Goal: Information Seeking & Learning: Learn about a topic

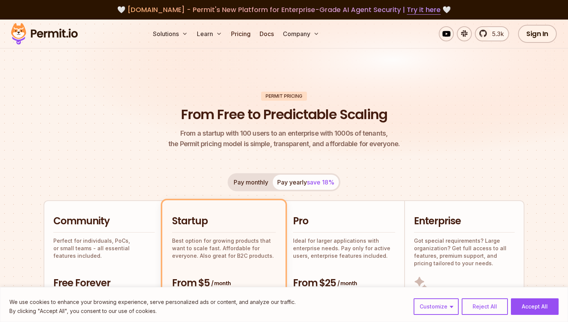
click at [46, 32] on img at bounding box center [45, 34] width 74 height 26
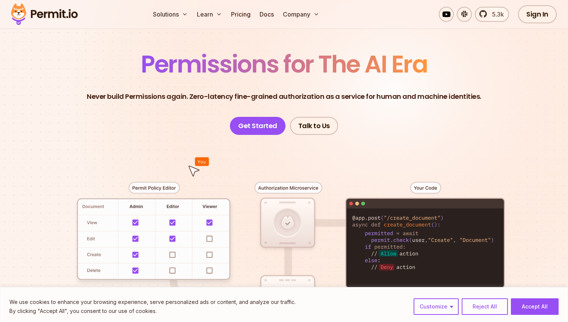
scroll to position [47, 0]
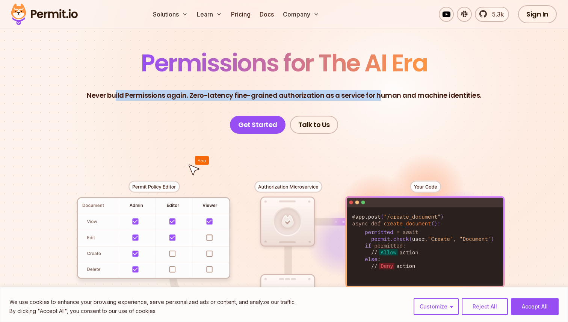
drag, startPoint x: 118, startPoint y: 95, endPoint x: 377, endPoint y: 95, distance: 259.2
click at [377, 95] on p "Never build Permissions again. Zero-latency fine-grained authorization as a ser…" at bounding box center [284, 95] width 394 height 11
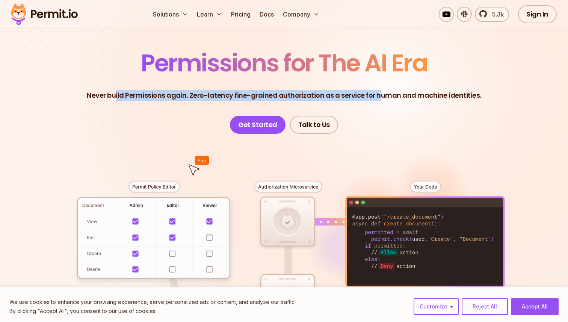
click at [377, 95] on p "Never build Permissions again. Zero-latency fine-grained authorization as a ser…" at bounding box center [284, 95] width 394 height 11
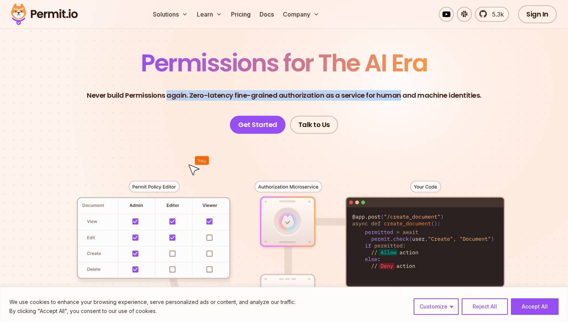
drag, startPoint x: 377, startPoint y: 95, endPoint x: 171, endPoint y: 94, distance: 205.4
click at [171, 94] on p "Never build Permissions again. Zero-latency fine-grained authorization as a ser…" at bounding box center [284, 95] width 394 height 11
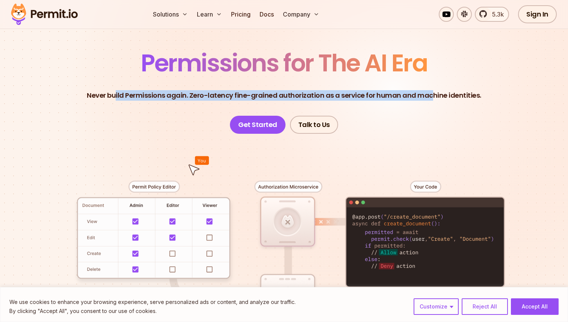
drag, startPoint x: 119, startPoint y: 94, endPoint x: 430, endPoint y: 100, distance: 311.8
click at [430, 100] on p "Never build Permissions again. Zero-latency fine-grained authorization as a ser…" at bounding box center [284, 95] width 394 height 11
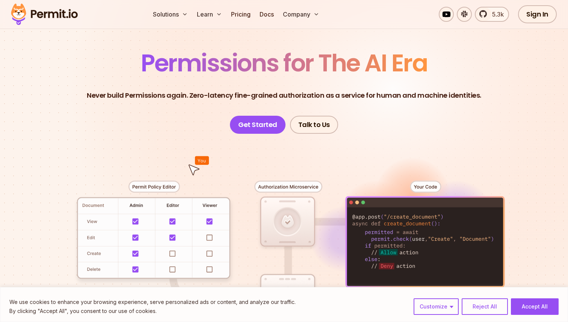
click at [438, 95] on p "Never build Permissions again. Zero-latency fine-grained authorization as a ser…" at bounding box center [284, 95] width 394 height 11
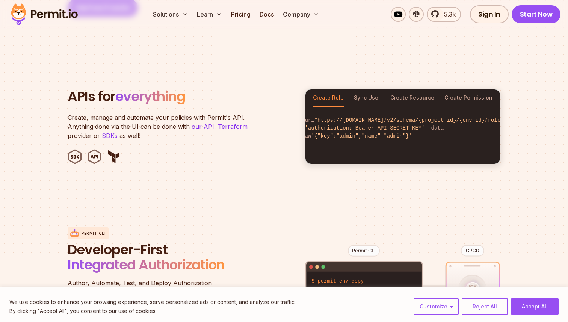
scroll to position [0, 0]
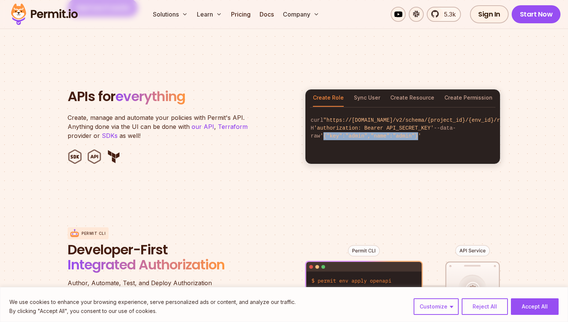
drag, startPoint x: 315, startPoint y: 135, endPoint x: 410, endPoint y: 133, distance: 94.7
click at [410, 133] on span "'{"key":"admin","name":"admin"}'" at bounding box center [370, 136] width 101 height 6
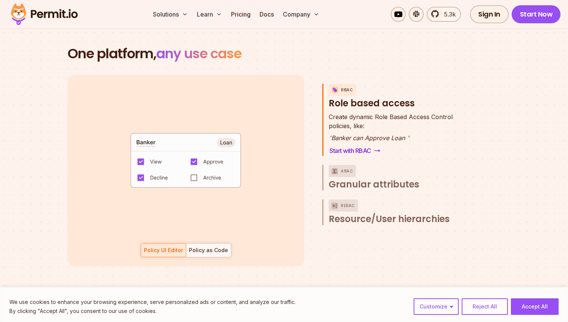
scroll to position [1074, 0]
click at [213, 246] on div "Policy as Code" at bounding box center [208, 250] width 39 height 8
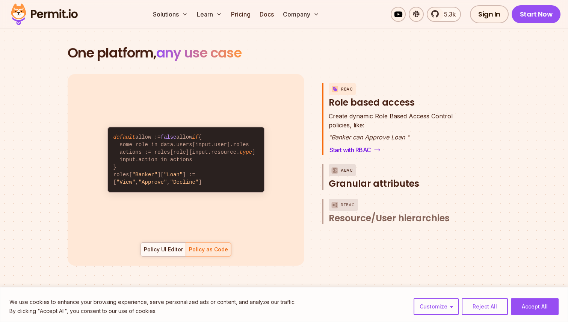
click at [348, 164] on p "ABAC" at bounding box center [347, 170] width 12 height 12
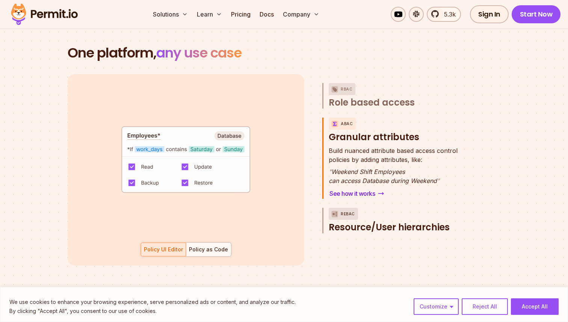
click at [346, 208] on p "ReBAC" at bounding box center [348, 214] width 14 height 12
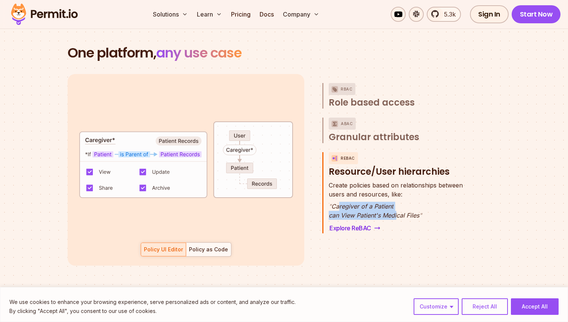
drag, startPoint x: 337, startPoint y: 198, endPoint x: 397, endPoint y: 207, distance: 60.3
click at [397, 207] on p "" Caregiver of a Patient can View Patient's Medical Files "" at bounding box center [396, 211] width 134 height 18
drag, startPoint x: 392, startPoint y: 207, endPoint x: 345, endPoint y: 199, distance: 48.0
click at [345, 202] on p "" Caregiver of a Patient can View Patient's Medical Files "" at bounding box center [396, 211] width 134 height 18
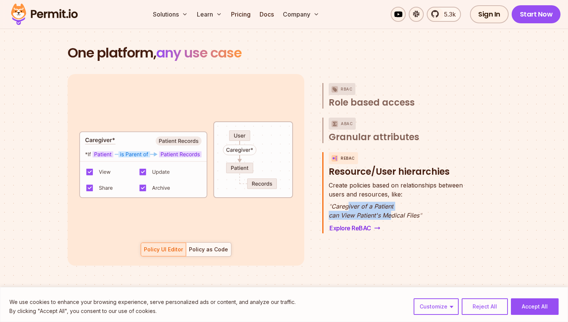
click at [345, 202] on p "" Caregiver of a Patient can View Patient's Medical Files "" at bounding box center [396, 211] width 134 height 18
drag, startPoint x: 339, startPoint y: 199, endPoint x: 414, endPoint y: 207, distance: 75.6
click at [414, 207] on p "" Caregiver of a Patient can View Patient's Medical Files "" at bounding box center [396, 211] width 134 height 18
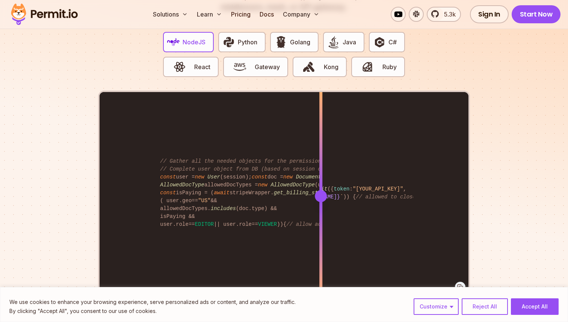
scroll to position [1504, 0]
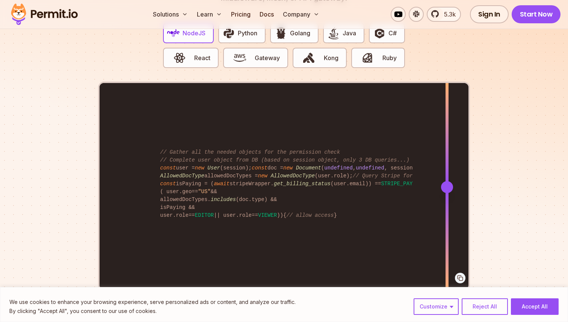
drag, startPoint x: 324, startPoint y: 178, endPoint x: 447, endPoint y: 181, distance: 123.2
click at [447, 181] on div at bounding box center [447, 187] width 12 height 12
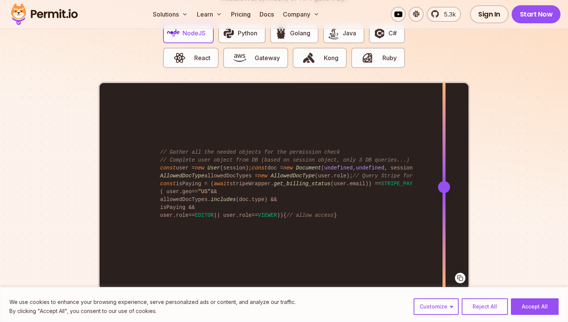
drag, startPoint x: 447, startPoint y: 181, endPoint x: 443, endPoint y: 181, distance: 4.1
click at [444, 181] on div at bounding box center [444, 187] width 12 height 12
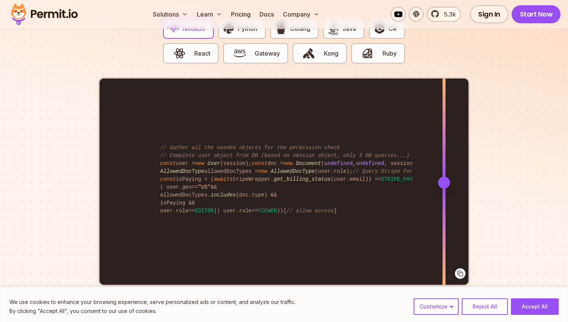
scroll to position [1508, 0]
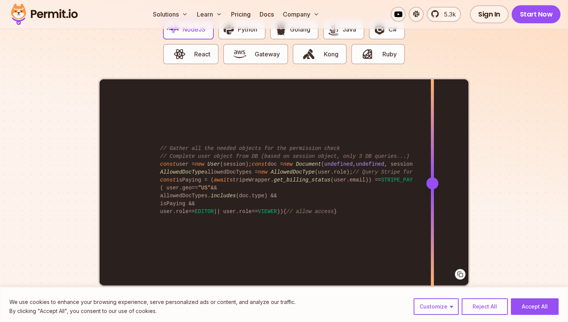
drag, startPoint x: 446, startPoint y: 172, endPoint x: 432, endPoint y: 158, distance: 19.4
click at [432, 157] on div at bounding box center [432, 182] width 3 height 207
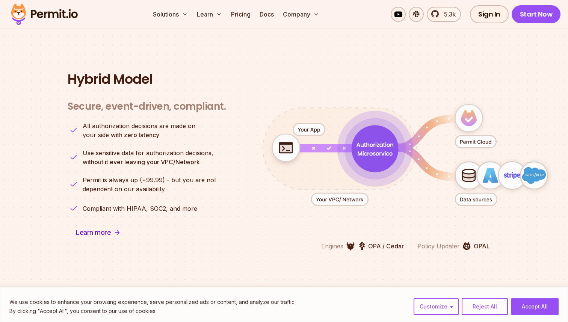
scroll to position [1830, 0]
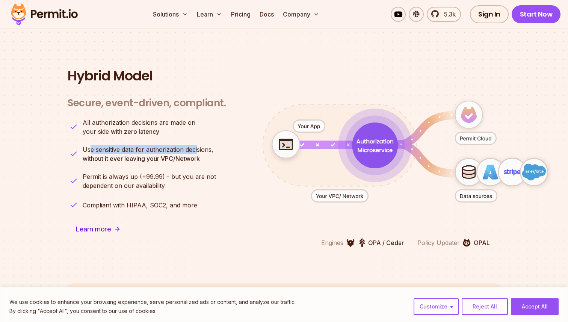
drag, startPoint x: 89, startPoint y: 141, endPoint x: 196, endPoint y: 145, distance: 106.7
click at [196, 145] on span "Use sensitive data for authorization decisions," at bounding box center [148, 149] width 131 height 9
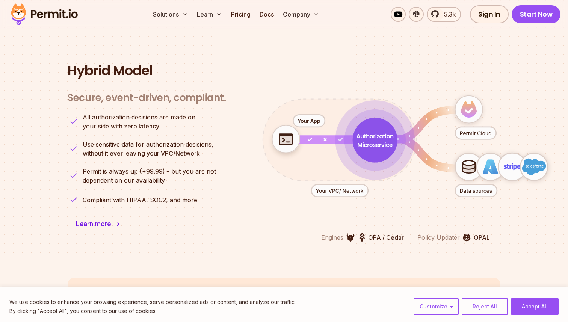
scroll to position [1839, 0]
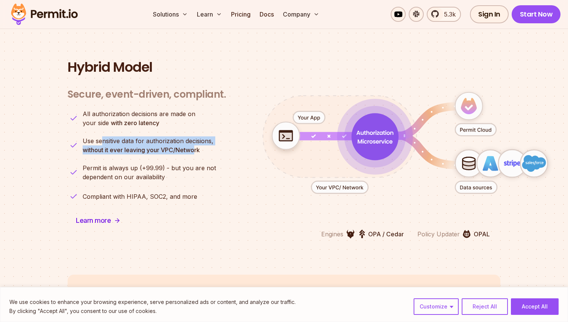
drag, startPoint x: 102, startPoint y: 134, endPoint x: 193, endPoint y: 143, distance: 91.7
click at [193, 143] on p "Use sensitive data for authorization decisions, without it ever leaving your VP…" at bounding box center [148, 145] width 131 height 18
click at [193, 146] on strong "without it ever leaving your VPC/Network" at bounding box center [141, 150] width 117 height 8
drag, startPoint x: 193, startPoint y: 143, endPoint x: 113, endPoint y: 132, distance: 80.7
click at [113, 136] on p "Use sensitive data for authorization decisions, without it ever leaving your VP…" at bounding box center [148, 145] width 131 height 18
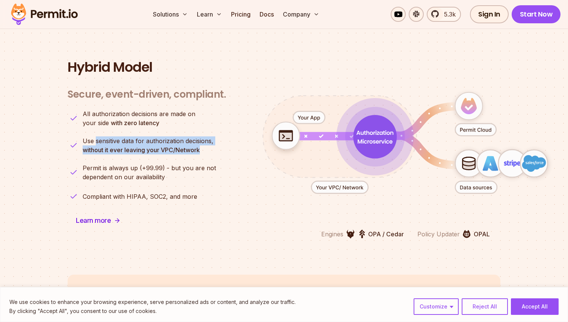
click at [113, 136] on span "Use sensitive data for authorization decisions," at bounding box center [148, 140] width 131 height 9
drag, startPoint x: 113, startPoint y: 132, endPoint x: 177, endPoint y: 152, distance: 66.7
click at [177, 152] on ul "All authorization decisions are made on your side with zero latency Use sensiti…" at bounding box center [147, 155] width 158 height 93
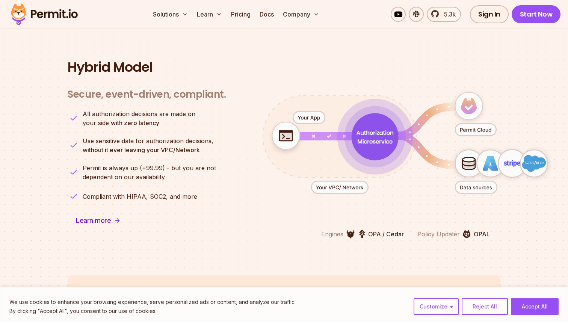
click at [189, 163] on span "Permit is always up (+99.99) - but you are not" at bounding box center [149, 167] width 133 height 9
drag, startPoint x: 189, startPoint y: 158, endPoint x: 103, endPoint y: 158, distance: 86.8
click at [103, 163] on span "Permit is always up (+99.99) - but you are not" at bounding box center [149, 167] width 133 height 9
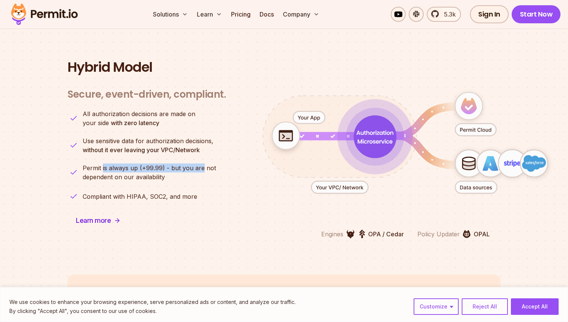
drag, startPoint x: 103, startPoint y: 158, endPoint x: 193, endPoint y: 159, distance: 90.9
click at [193, 163] on span "Permit is always up (+99.99) - but you are not" at bounding box center [149, 167] width 133 height 9
drag, startPoint x: 198, startPoint y: 159, endPoint x: 106, endPoint y: 159, distance: 92.4
click at [106, 163] on span "Permit is always up (+99.99) - but you are not" at bounding box center [149, 167] width 133 height 9
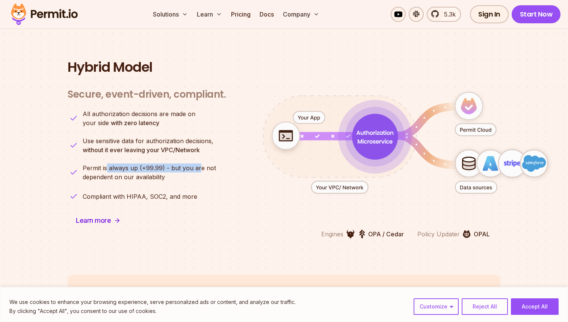
click at [106, 163] on span "Permit is always up (+99.99) - but you are not" at bounding box center [149, 167] width 133 height 9
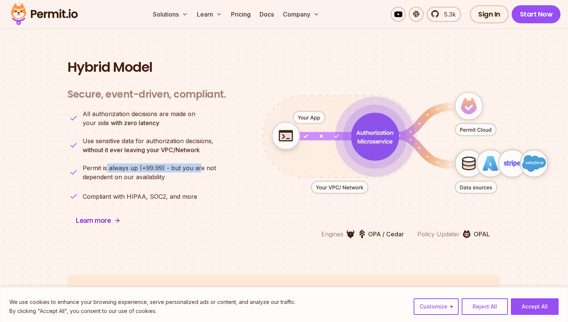
drag, startPoint x: 106, startPoint y: 159, endPoint x: 150, endPoint y: 168, distance: 44.7
click at [150, 168] on p "Permit is always up (+99.99) - but you are not dependent on our availability" at bounding box center [149, 172] width 133 height 18
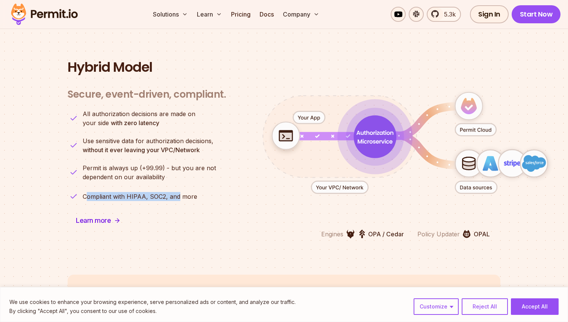
drag, startPoint x: 88, startPoint y: 185, endPoint x: 179, endPoint y: 187, distance: 90.5
click at [178, 192] on p "Compliant with HIPAA, SOC2, and more" at bounding box center [140, 196] width 115 height 9
click at [181, 192] on p "Compliant with HIPAA, SOC2, and more" at bounding box center [140, 196] width 115 height 9
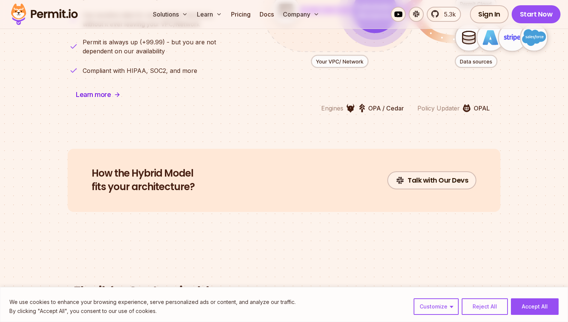
scroll to position [1967, 0]
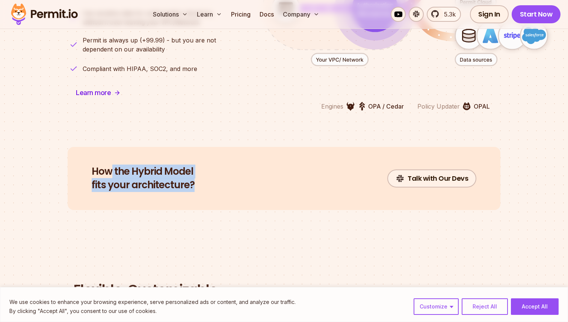
drag, startPoint x: 112, startPoint y: 160, endPoint x: 189, endPoint y: 177, distance: 78.0
click at [189, 177] on h2 "How the Hybrid Model fits your architecture?" at bounding box center [143, 178] width 103 height 27
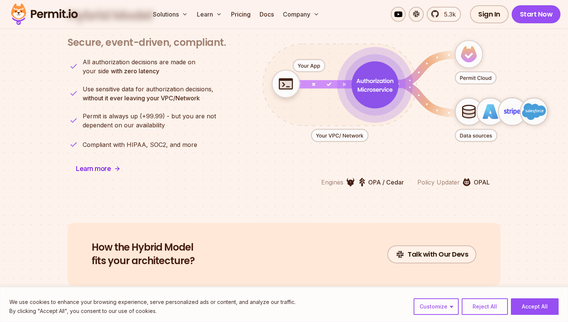
scroll to position [1862, 0]
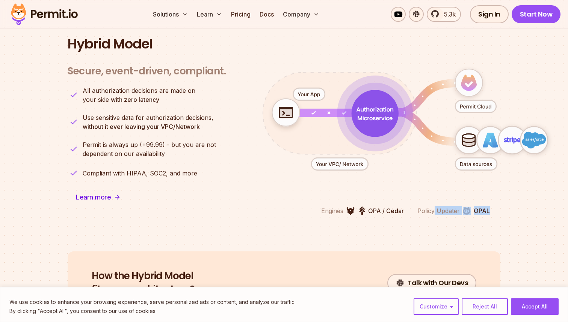
drag, startPoint x: 432, startPoint y: 202, endPoint x: 490, endPoint y: 202, distance: 57.8
click at [490, 206] on div "Engines OPA / Cedar Policy Updater OPAL" at bounding box center [405, 210] width 181 height 9
drag, startPoint x: 490, startPoint y: 202, endPoint x: 418, endPoint y: 202, distance: 72.1
click at [418, 206] on div "Engines OPA / Cedar Policy Updater OPAL" at bounding box center [405, 210] width 181 height 9
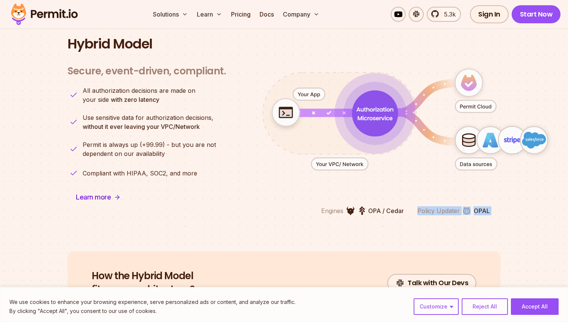
click at [418, 206] on p "Policy Updater" at bounding box center [438, 210] width 42 height 9
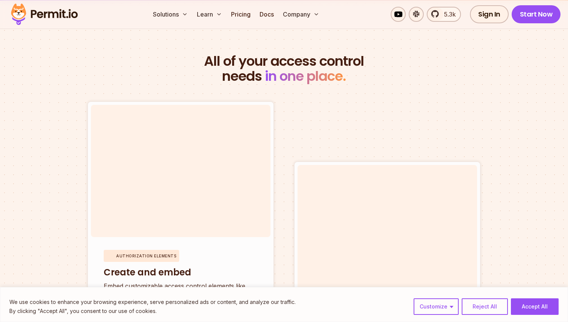
scroll to position [2499, 0]
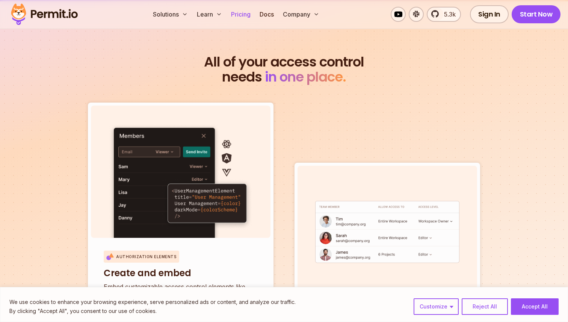
click at [245, 16] on link "Pricing" at bounding box center [241, 14] width 26 height 15
